Goal: Task Accomplishment & Management: Use online tool/utility

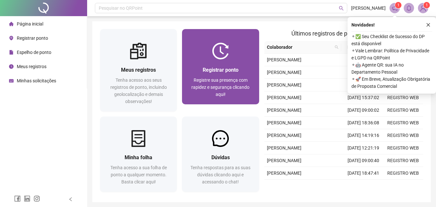
click at [221, 57] on img at bounding box center [220, 51] width 17 height 17
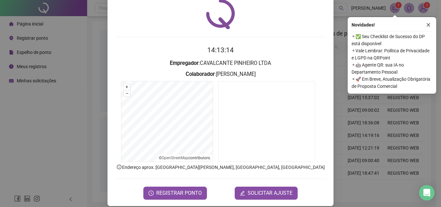
scroll to position [31, 0]
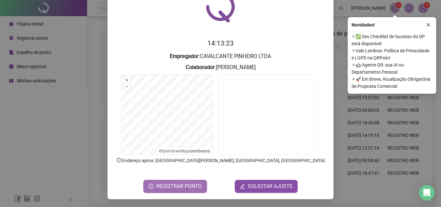
click at [173, 190] on span "REGISTRAR PONTO" at bounding box center [179, 186] width 46 height 8
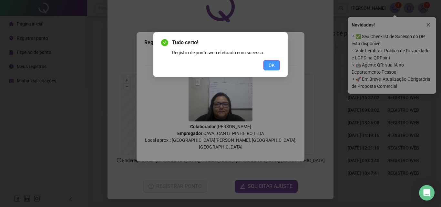
click at [271, 66] on span "OK" at bounding box center [272, 65] width 6 height 7
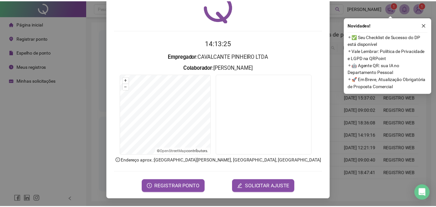
scroll to position [0, 0]
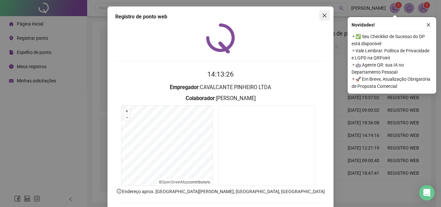
click at [326, 15] on span "Close" at bounding box center [324, 15] width 10 height 5
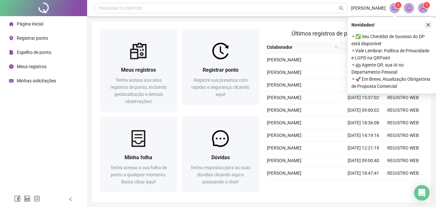
click at [431, 24] on button "button" at bounding box center [429, 25] width 8 height 8
